Goal: Transaction & Acquisition: Book appointment/travel/reservation

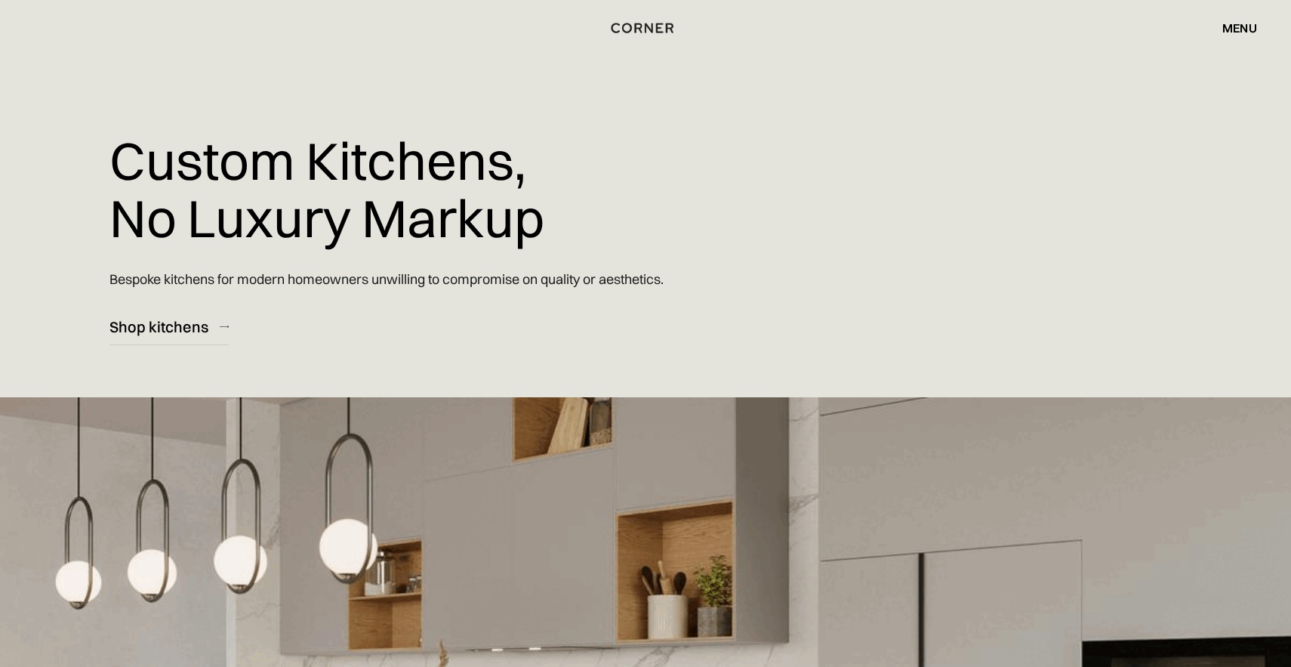
click at [1243, 19] on div "menu close" at bounding box center [1232, 28] width 50 height 26
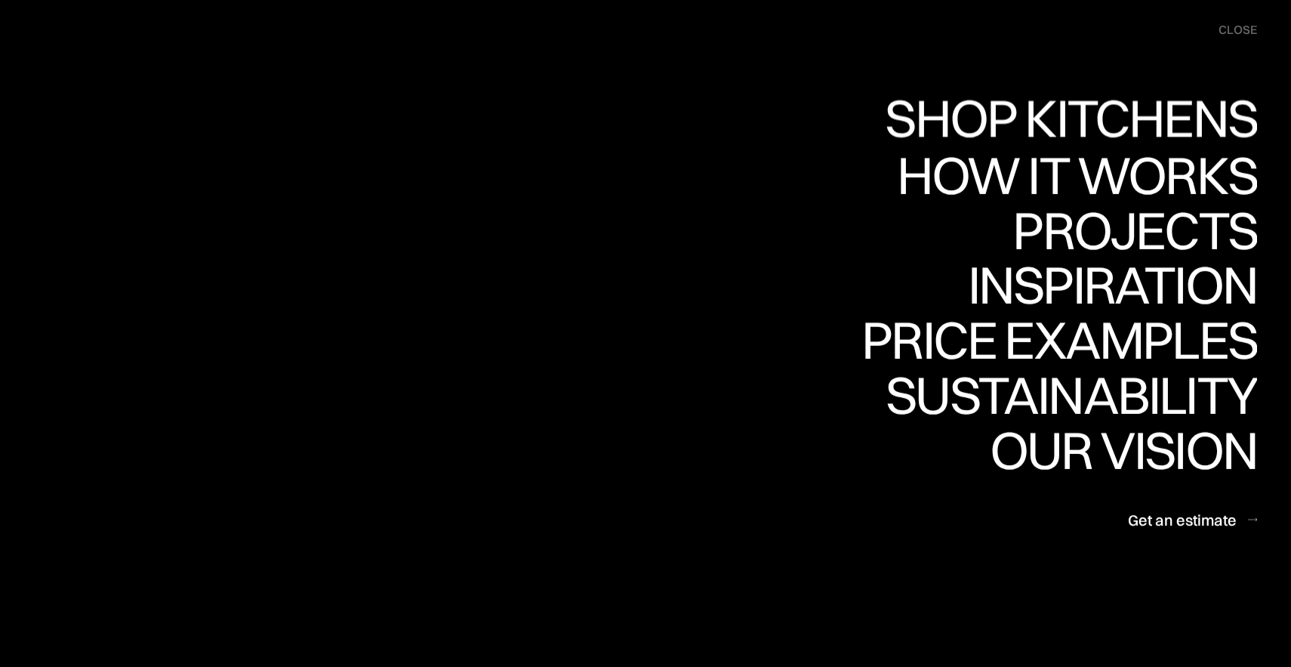
click at [0, 0] on div "Shop Kitchens" at bounding box center [0, 0] width 0 height 0
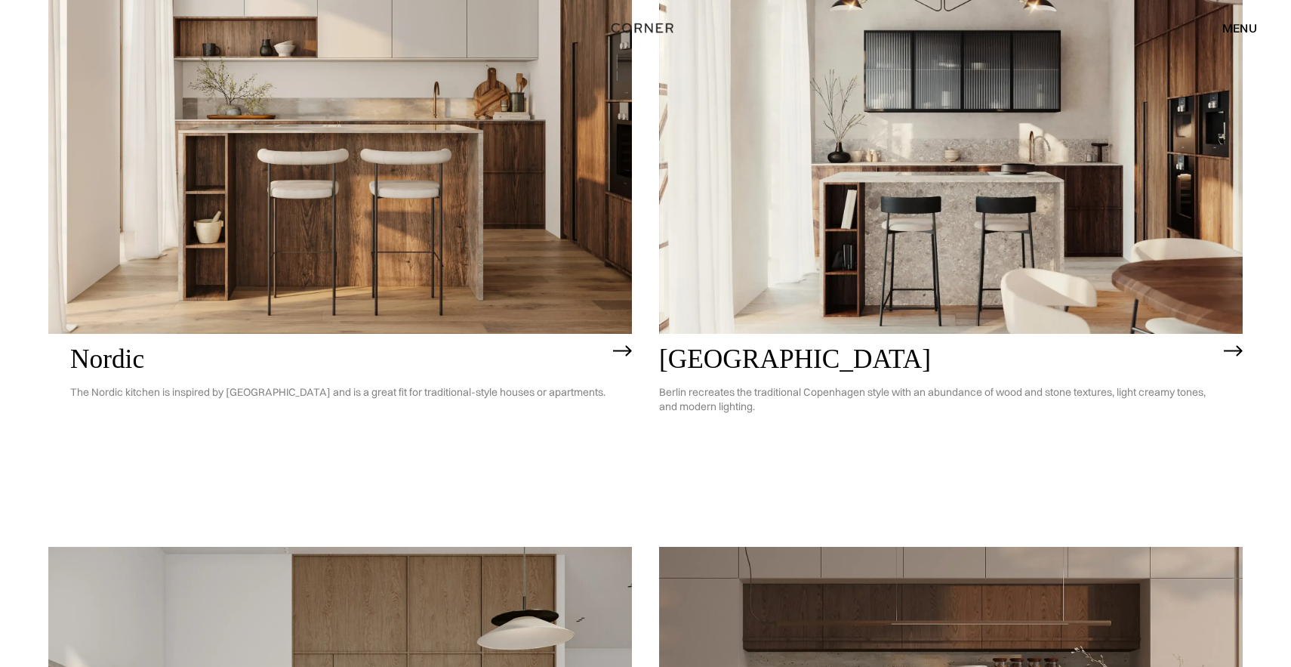
scroll to position [100, 0]
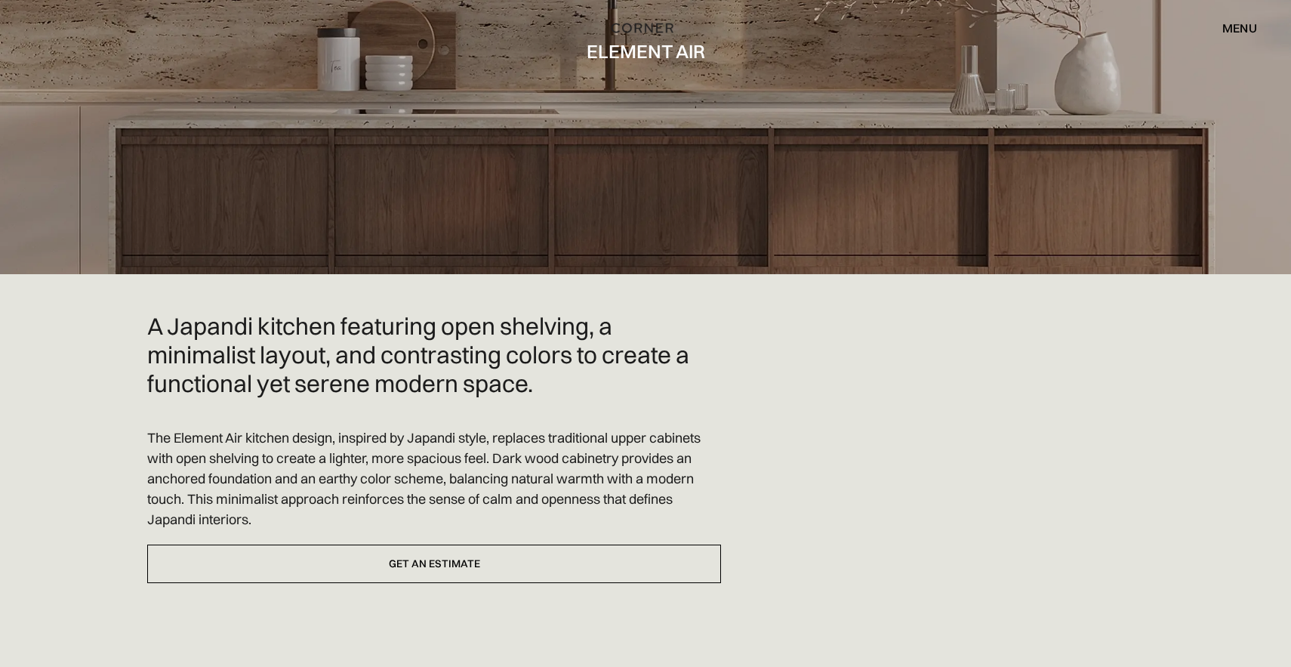
scroll to position [285, 0]
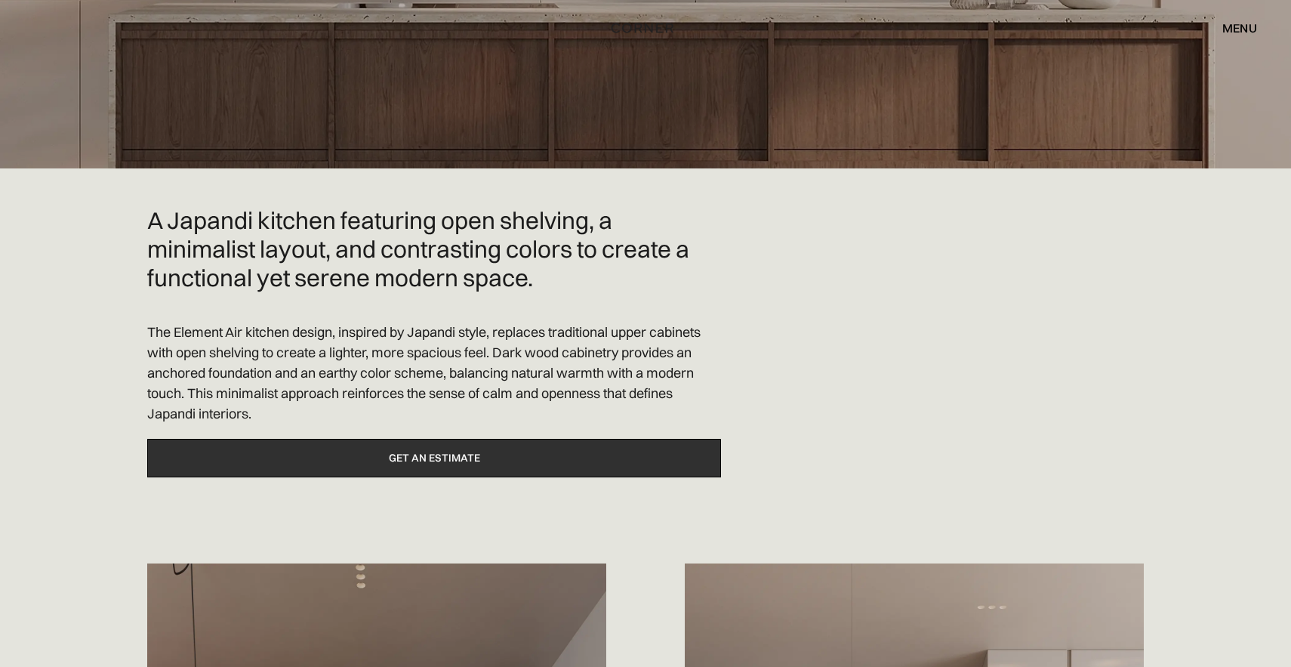
click at [526, 462] on link "Get an estimate" at bounding box center [434, 458] width 574 height 39
click at [564, 461] on link "Get an estimate" at bounding box center [434, 458] width 574 height 39
click at [521, 464] on link "Get an estimate" at bounding box center [434, 458] width 574 height 39
click at [481, 462] on link "Get an estimate" at bounding box center [434, 458] width 574 height 39
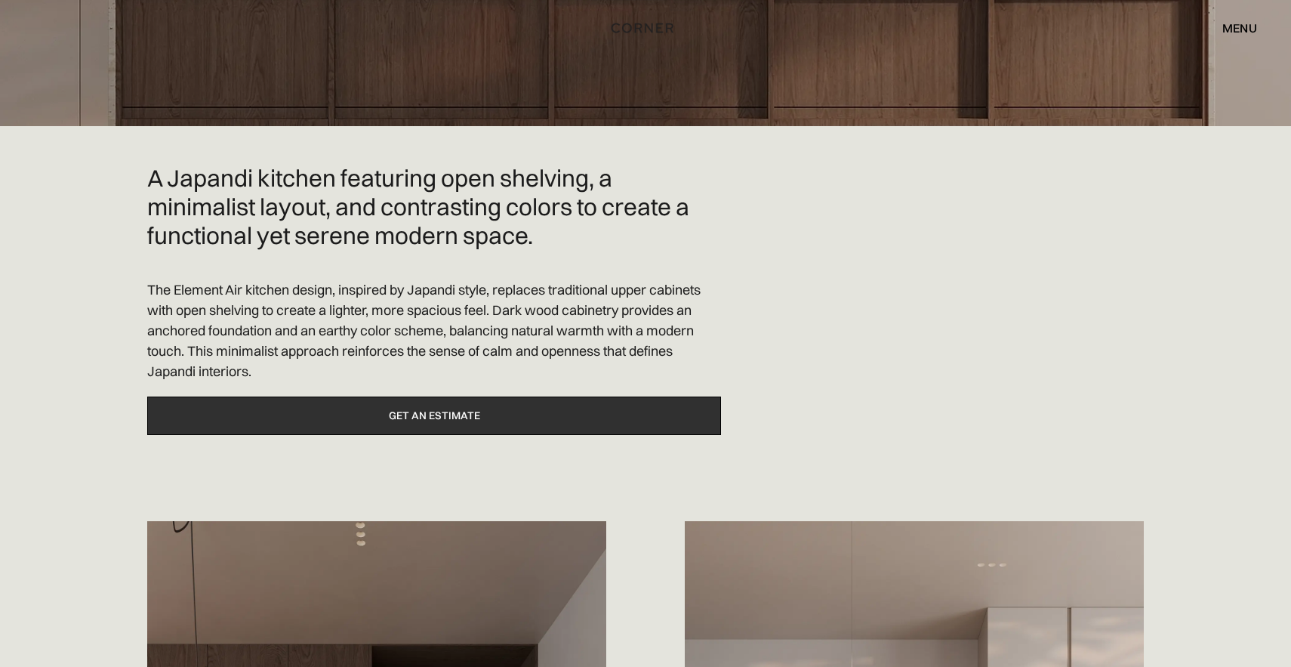
scroll to position [338, 0]
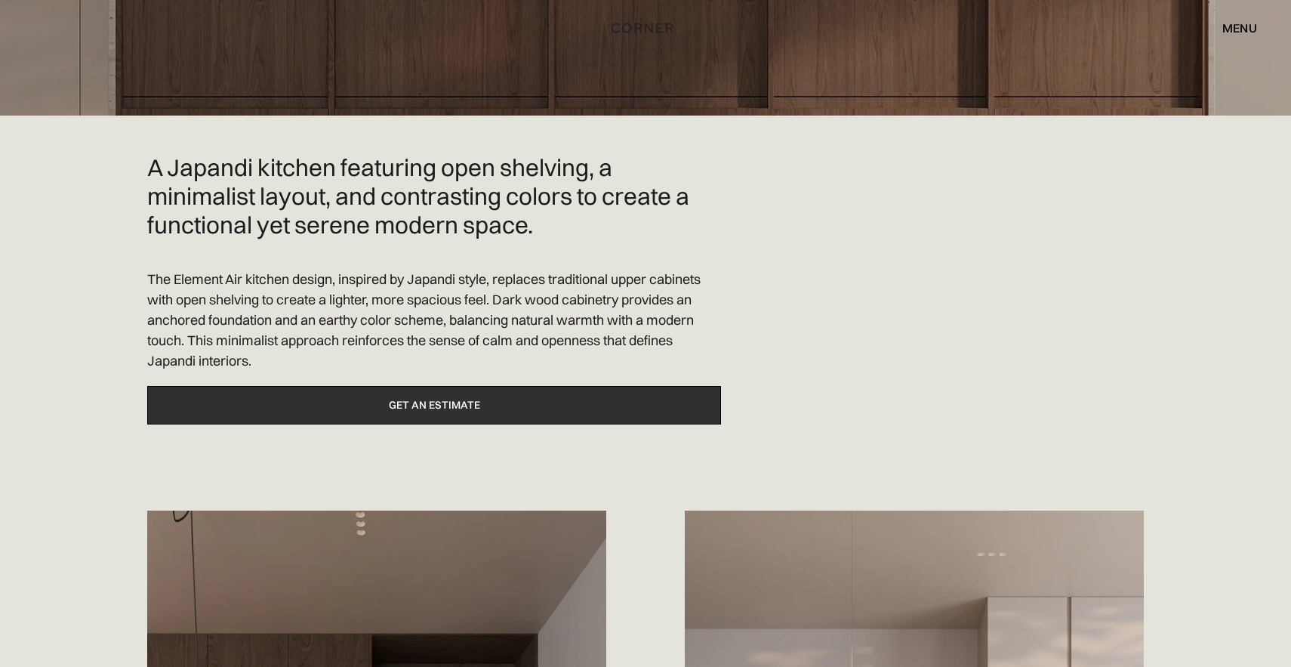
click at [479, 417] on link "Get an estimate" at bounding box center [434, 405] width 574 height 39
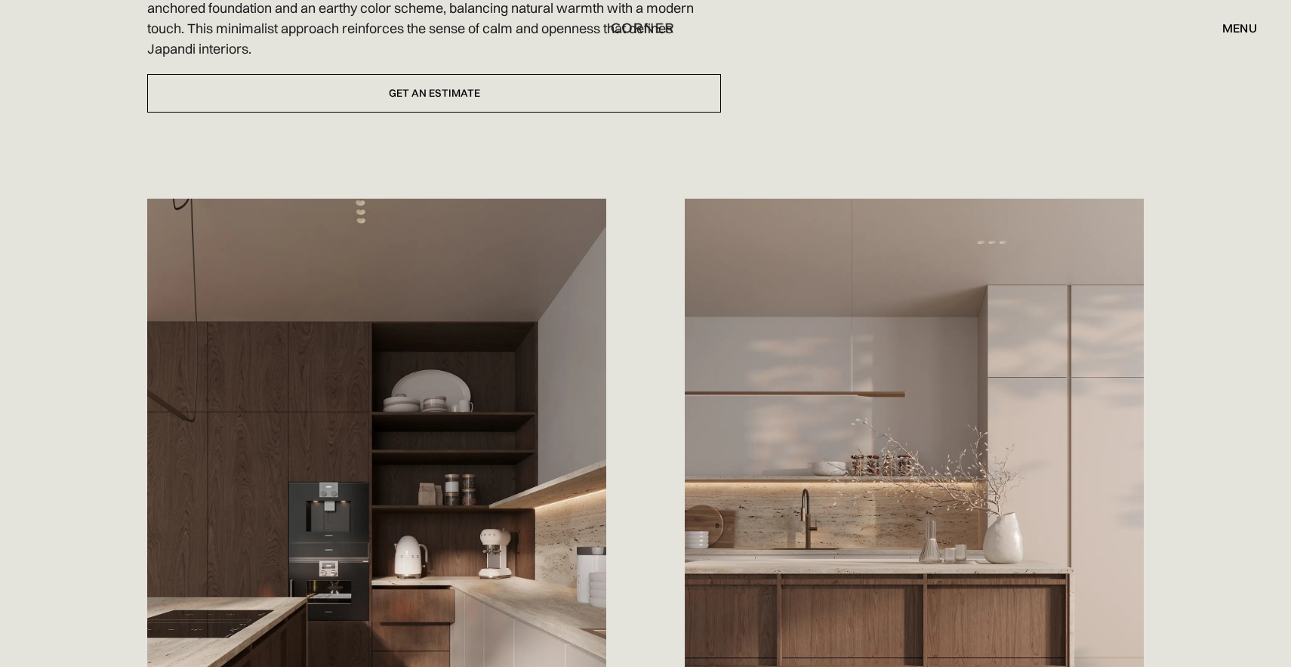
scroll to position [0, 0]
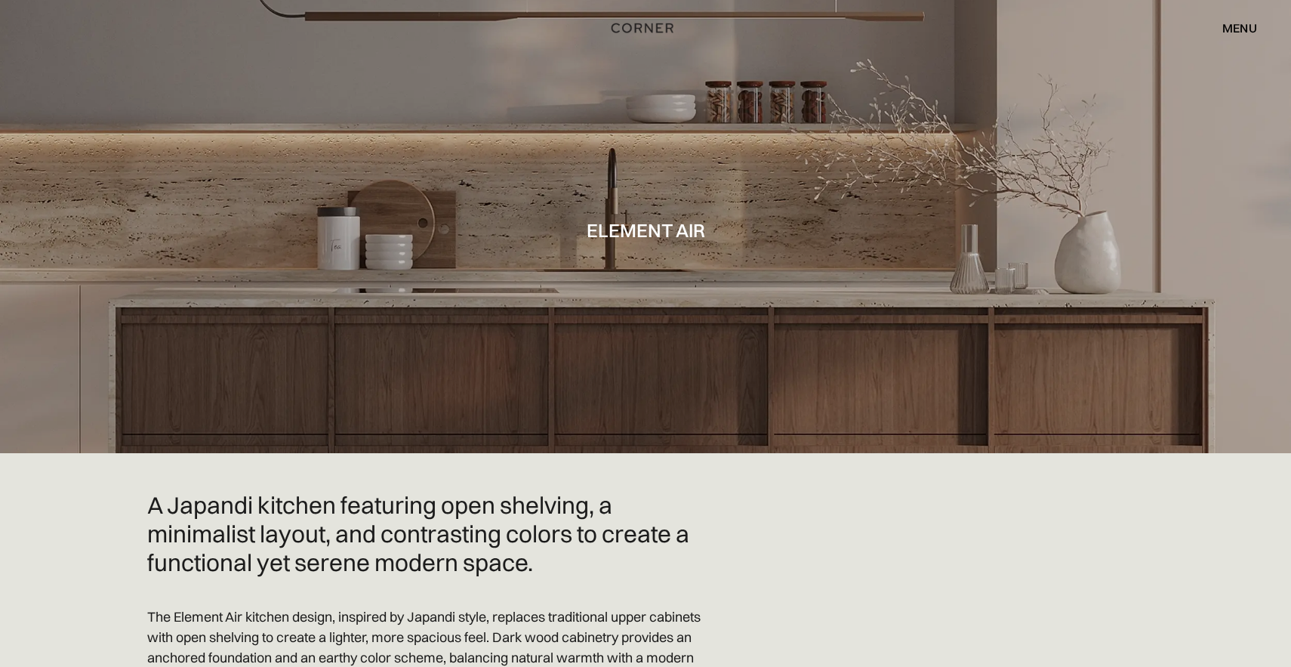
click at [1235, 23] on div "menu" at bounding box center [1240, 28] width 35 height 12
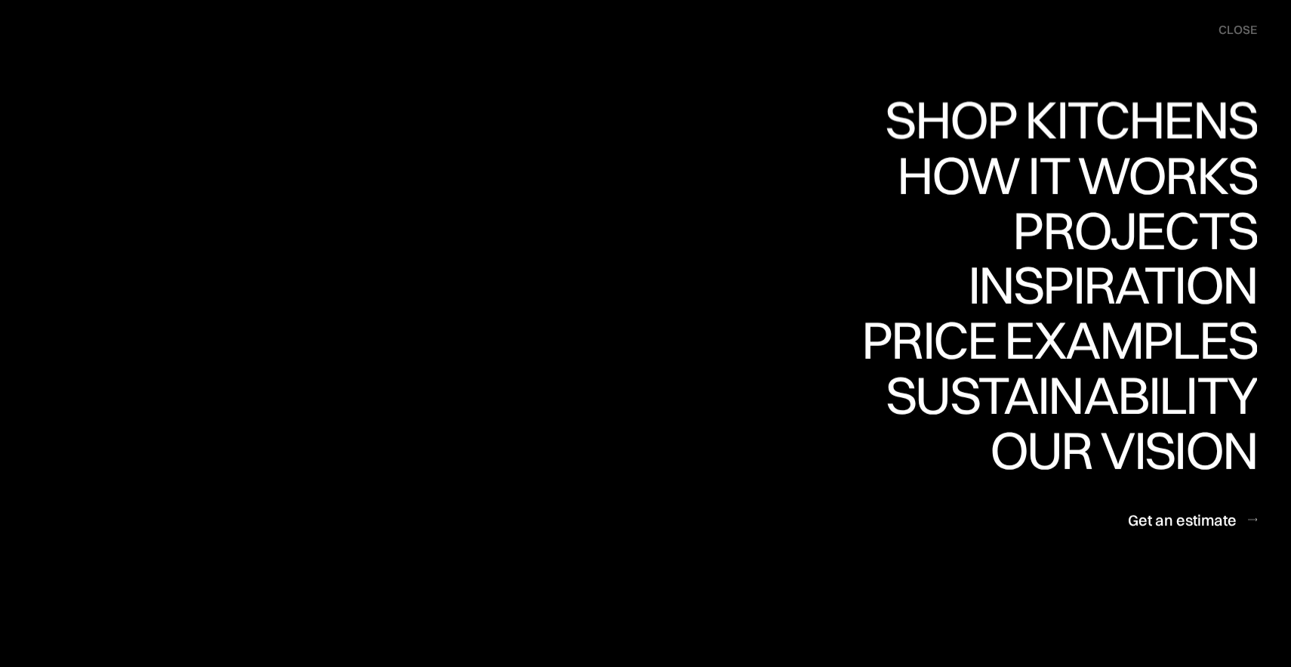
click at [1129, 97] on div "Shop Kitchens" at bounding box center [1067, 119] width 380 height 53
